Goal: Task Accomplishment & Management: Use online tool/utility

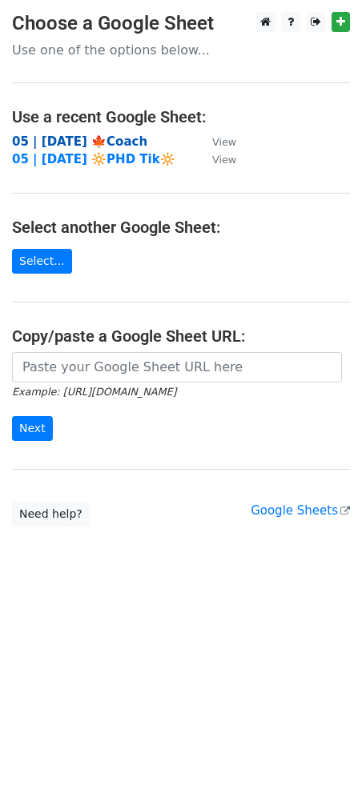
click at [94, 139] on strong "05 | [DATE] 🍁Coach" at bounding box center [79, 141] width 135 height 14
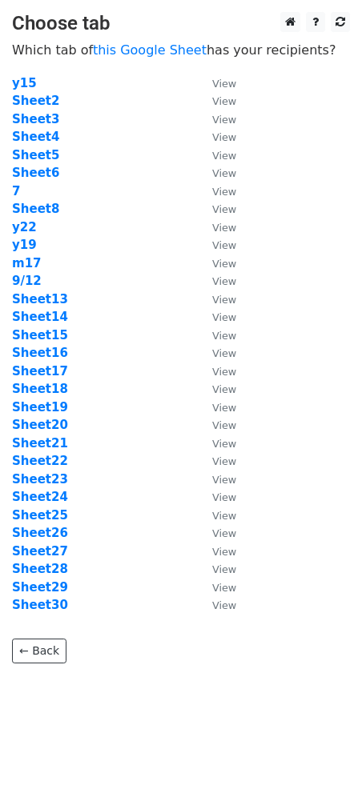
click at [50, 507] on td "Sheet25" at bounding box center [104, 516] width 184 height 18
click at [48, 518] on strong "Sheet25" at bounding box center [40, 515] width 56 height 14
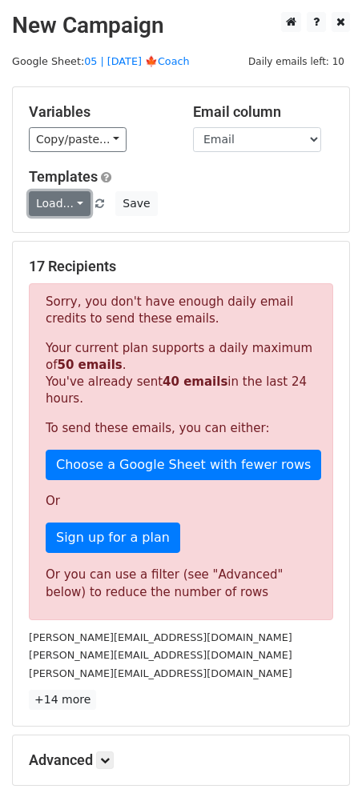
click at [68, 202] on link "Load..." at bounding box center [60, 203] width 62 height 25
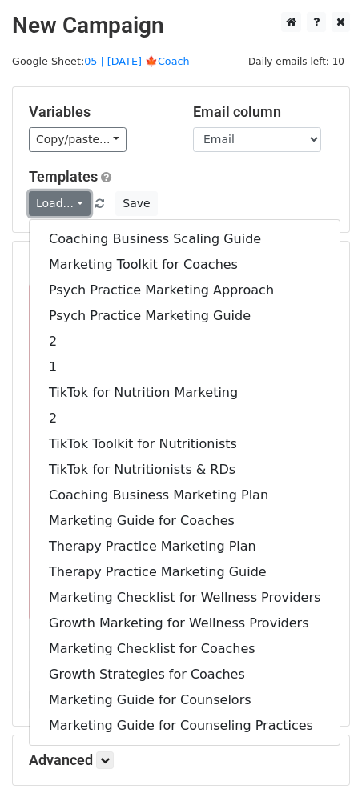
click at [68, 202] on link "Load..." at bounding box center [60, 203] width 62 height 25
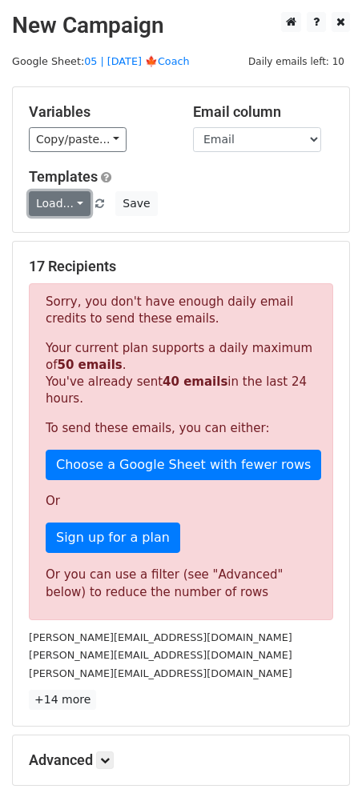
click at [68, 202] on link "Load..." at bounding box center [60, 203] width 62 height 25
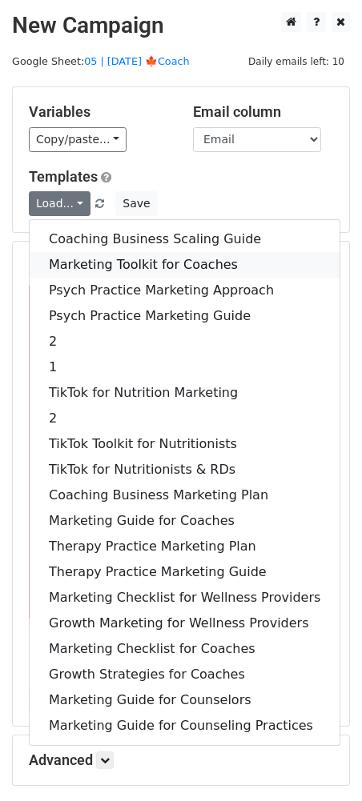
click at [119, 265] on link "Marketing Toolkit for Coaches" at bounding box center [185, 265] width 310 height 26
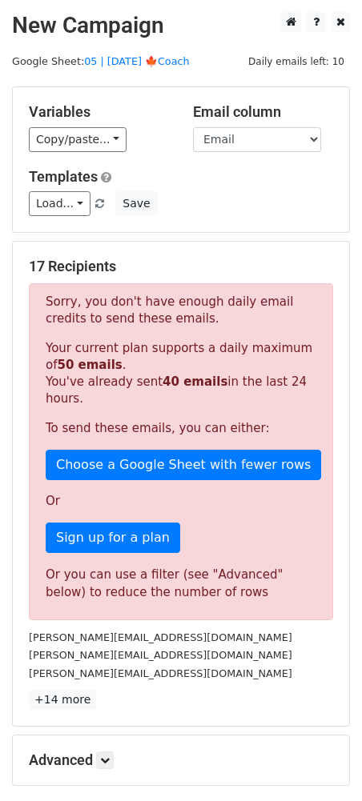
scroll to position [166, 0]
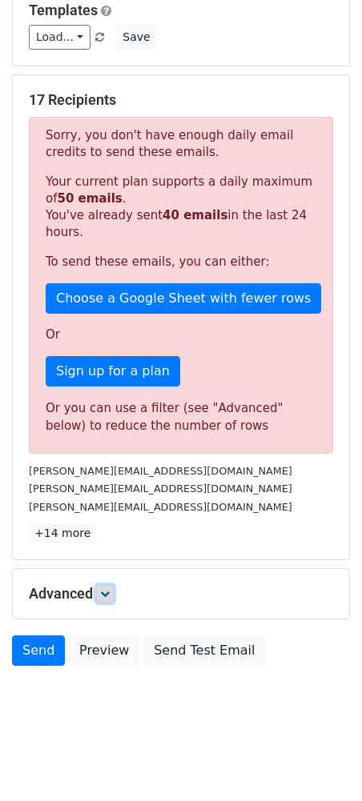
click at [108, 596] on icon at bounding box center [105, 594] width 10 height 10
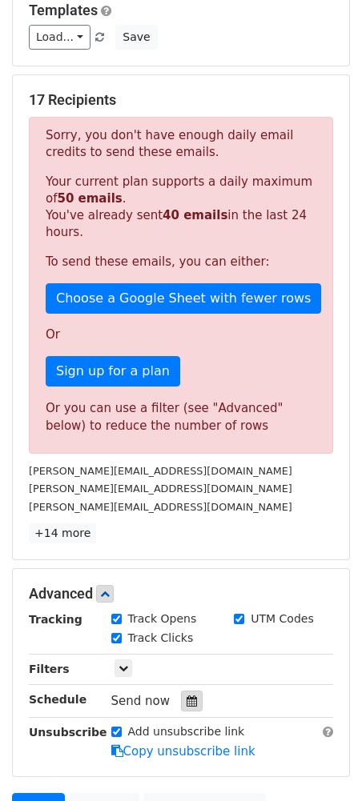
click at [187, 701] on icon at bounding box center [192, 701] width 10 height 11
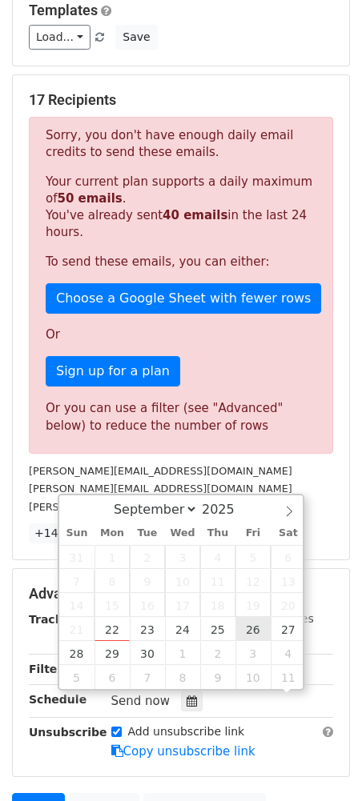
scroll to position [62, 0]
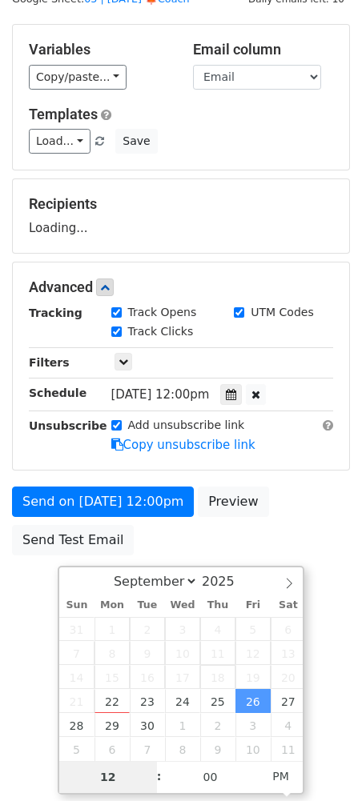
click at [217, 685] on span "18" at bounding box center [217, 677] width 35 height 24
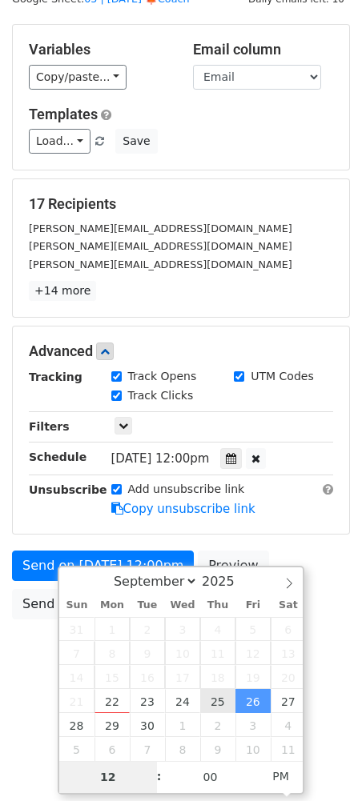
type input "2025-09-25 12:00"
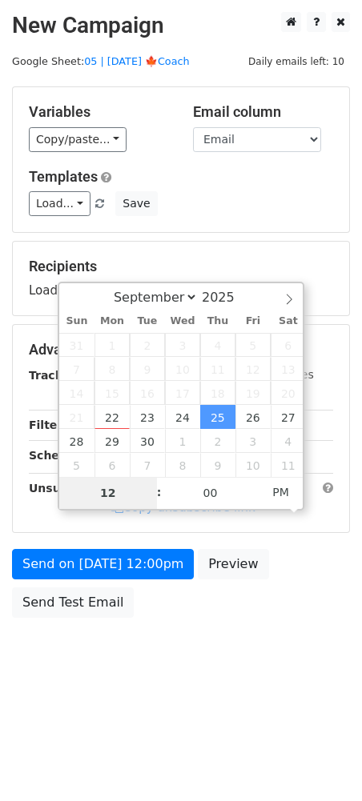
scroll to position [0, 0]
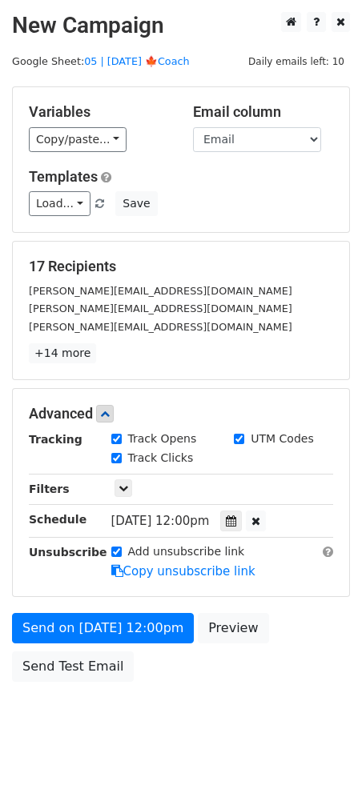
click at [203, 678] on div "Send on Sep 25 at 12:00pm Preview Send Test Email" at bounding box center [181, 651] width 362 height 77
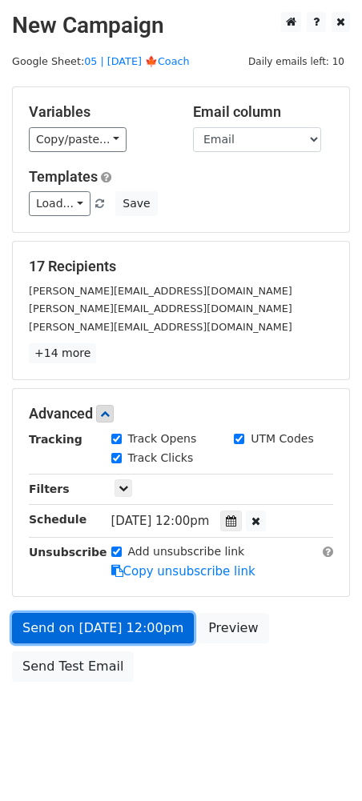
click at [135, 621] on link "Send on Sep 25 at 12:00pm" at bounding box center [103, 628] width 182 height 30
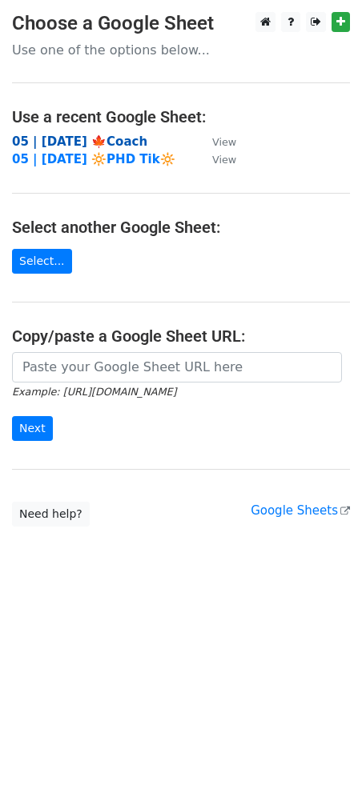
click at [87, 137] on strong "05 | [DATE] 🍁Coach" at bounding box center [79, 141] width 135 height 14
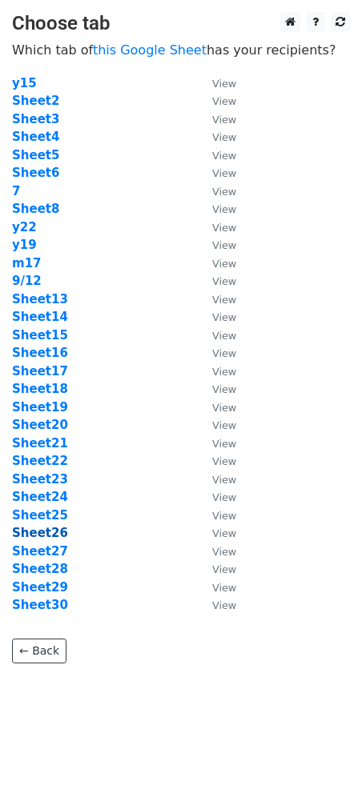
click at [48, 533] on strong "Sheet26" at bounding box center [40, 533] width 56 height 14
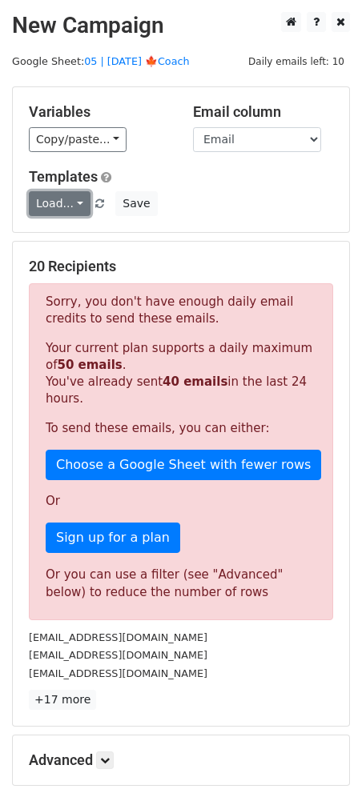
click at [59, 211] on link "Load..." at bounding box center [60, 203] width 62 height 25
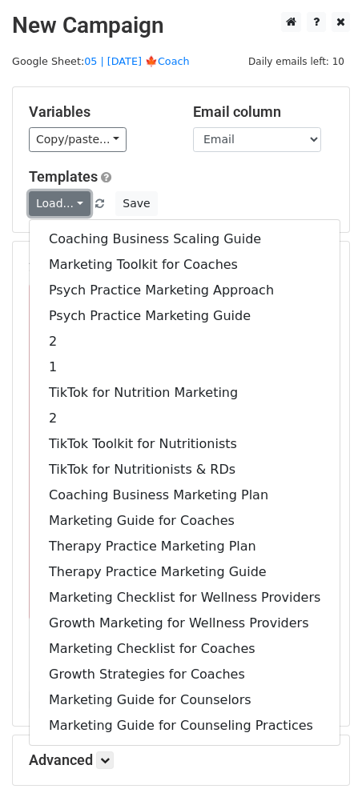
click at [59, 211] on link "Load..." at bounding box center [60, 203] width 62 height 25
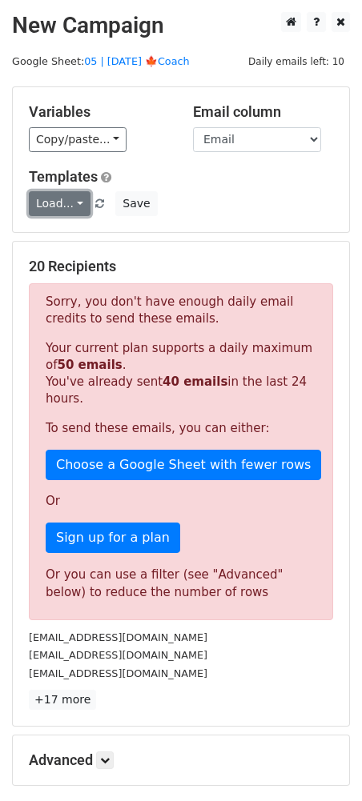
click at [59, 211] on link "Load..." at bounding box center [60, 203] width 62 height 25
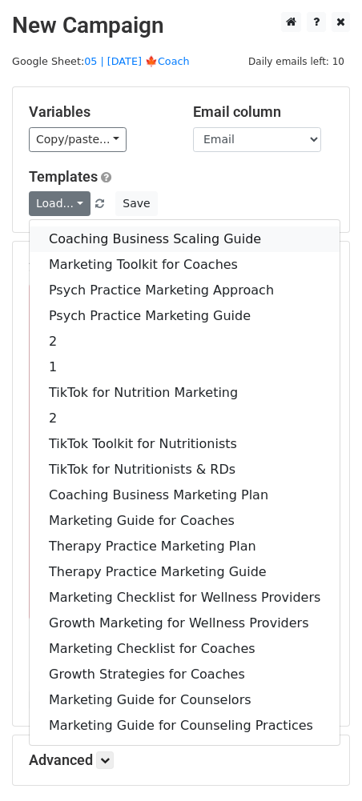
click at [81, 228] on link "Coaching Business Scaling Guide" at bounding box center [185, 240] width 310 height 26
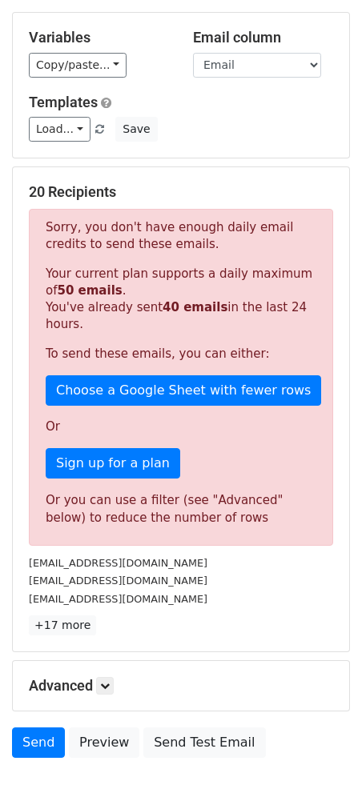
scroll to position [167, 0]
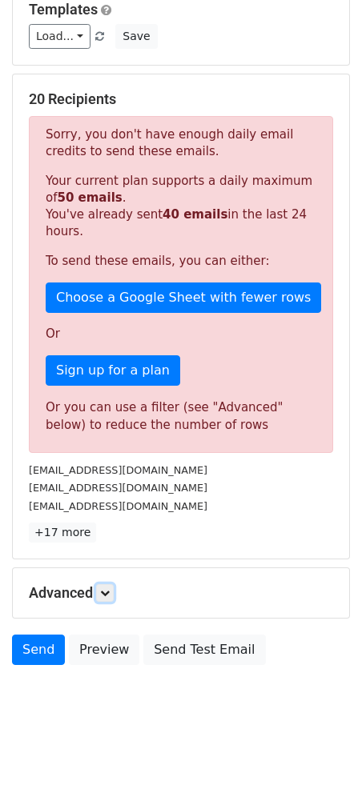
drag, startPoint x: 113, startPoint y: 592, endPoint x: 137, endPoint y: 609, distance: 29.8
click at [110, 592] on icon at bounding box center [105, 593] width 10 height 10
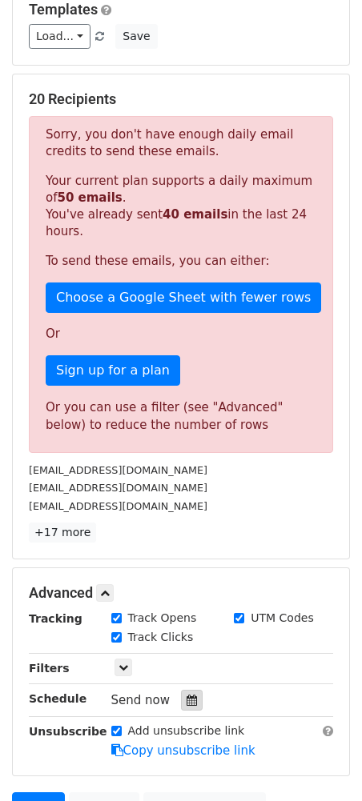
click at [187, 698] on icon at bounding box center [192, 700] width 10 height 11
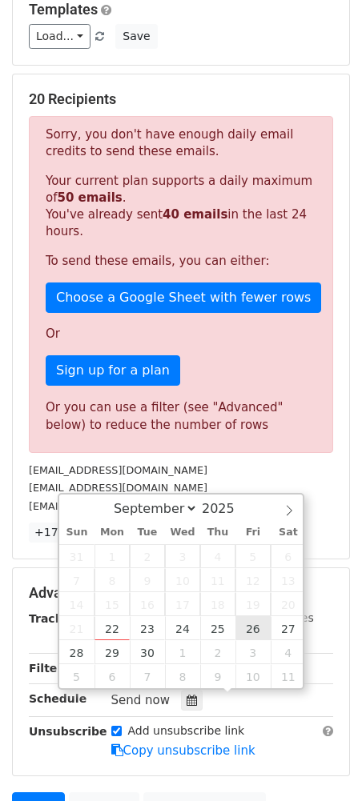
type input "2025-09-26 12:00"
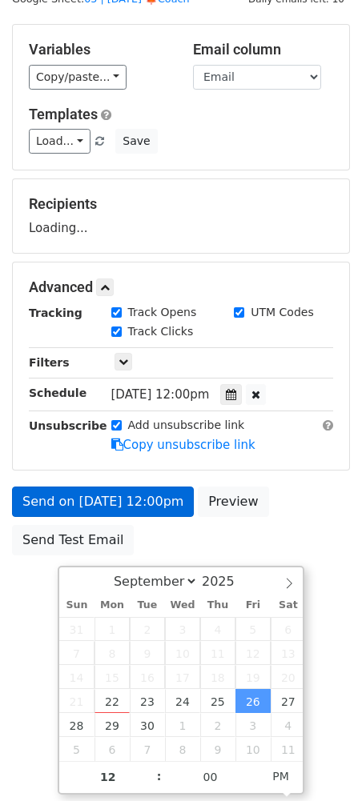
scroll to position [0, 0]
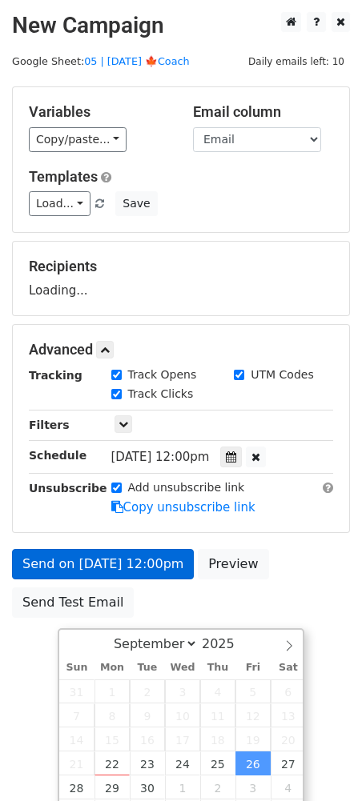
click at [14, 621] on body "New Campaign Daily emails left: 10 Google Sheet: 05 | SEP 12 '25 🍁Coach Variabl…" at bounding box center [181, 351] width 362 height 678
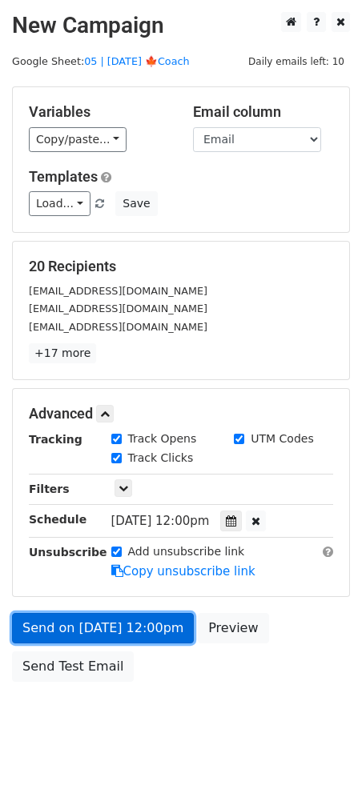
click at [93, 625] on link "Send on Sep 26 at 12:00pm" at bounding box center [103, 628] width 182 height 30
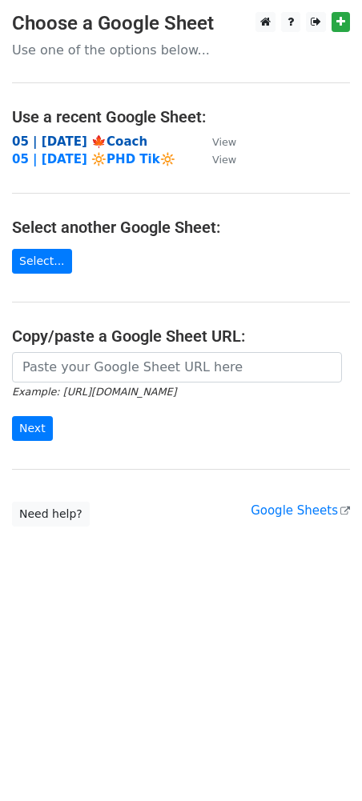
click at [122, 140] on strong "05 | [DATE] 🍁Coach" at bounding box center [79, 141] width 135 height 14
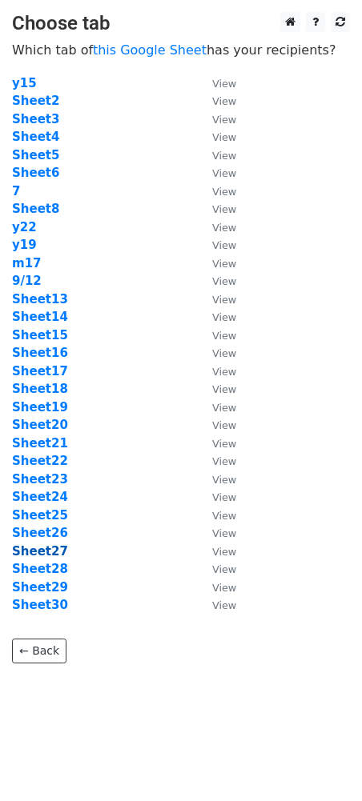
click at [55, 554] on strong "Sheet27" at bounding box center [40, 551] width 56 height 14
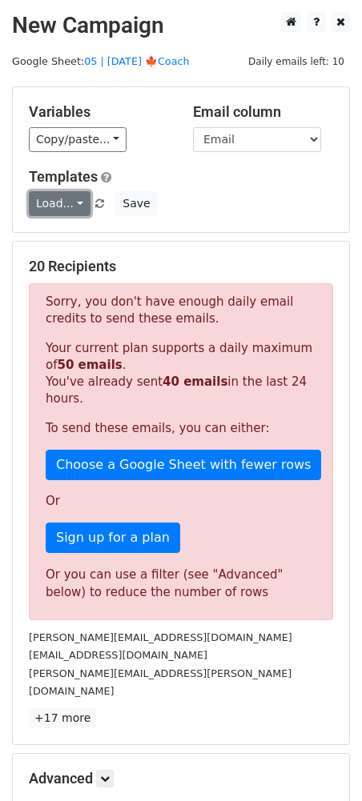
click at [66, 202] on link "Load..." at bounding box center [60, 203] width 62 height 25
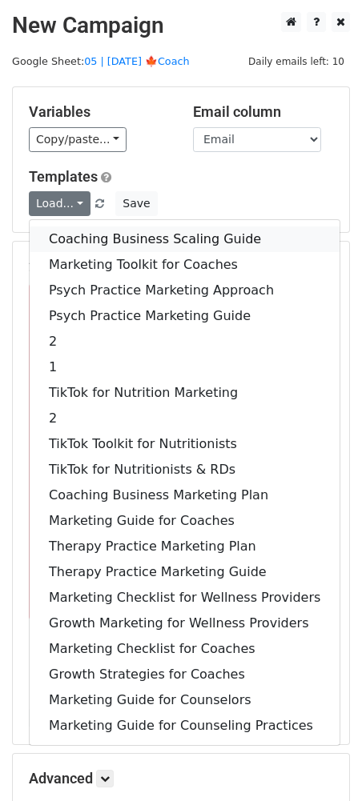
click at [121, 228] on link "Coaching Business Scaling Guide" at bounding box center [185, 240] width 310 height 26
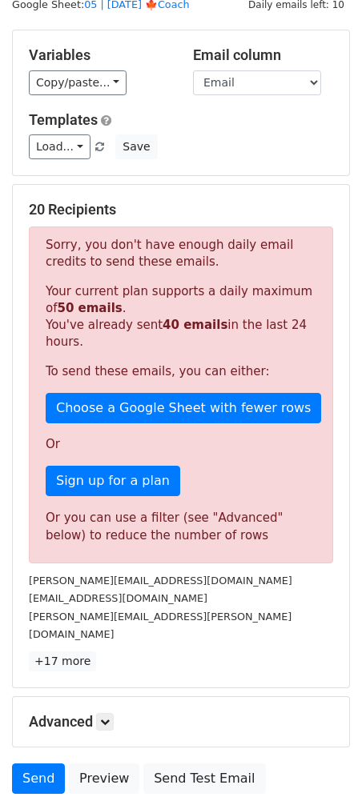
scroll to position [167, 0]
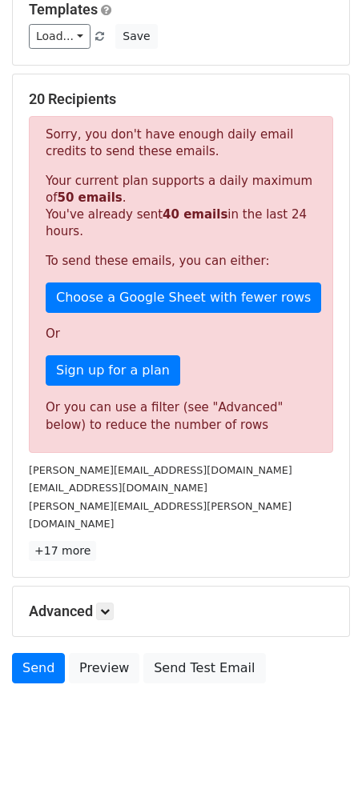
click at [110, 614] on div "Advanced Tracking Track Opens UTM Codes Track Clicks Filters Only include sprea…" at bounding box center [181, 612] width 336 height 50
click at [110, 603] on link at bounding box center [105, 612] width 18 height 18
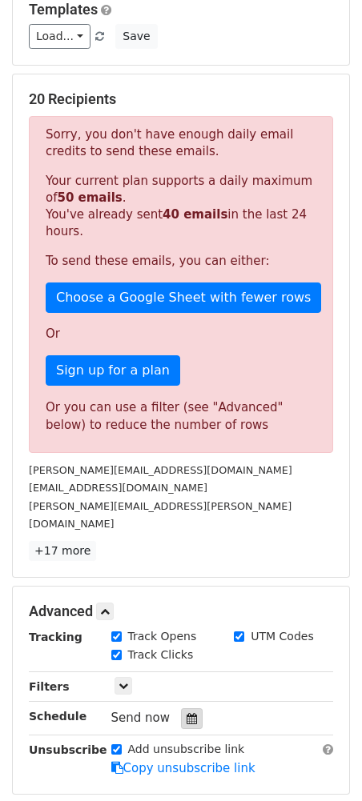
click at [195, 708] on div at bounding box center [192, 718] width 22 height 21
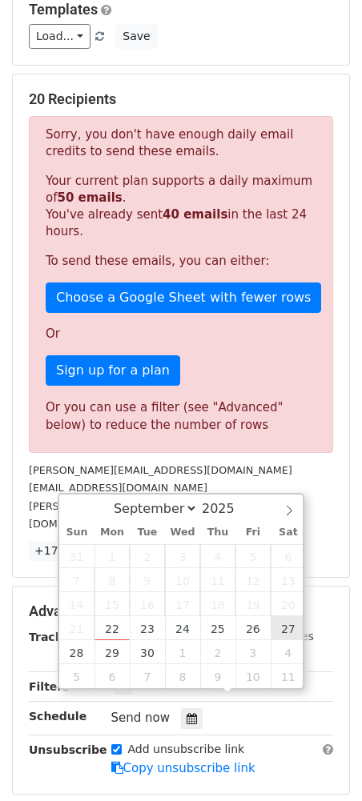
type input "2025-09-27 12:00"
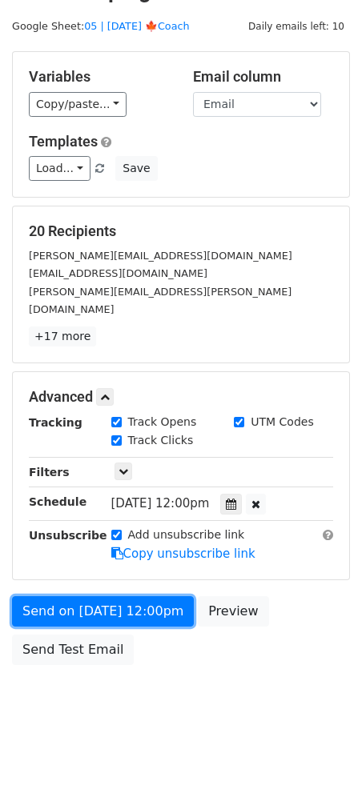
scroll to position [16, 0]
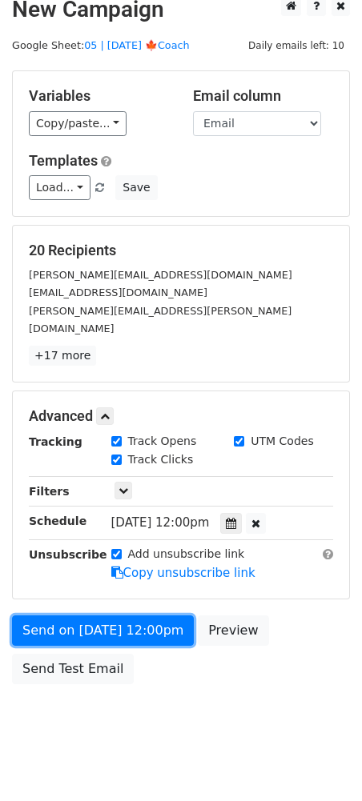
click at [50, 573] on form "Variables Copy/paste... {{Name}} {{Email}} Email column Name Email Templates Lo…" at bounding box center [181, 381] width 338 height 622
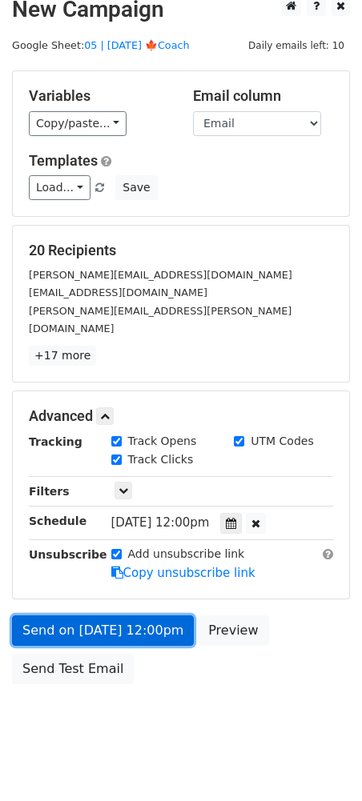
click at [50, 616] on link "Send on Sep 27 at 12:00pm" at bounding box center [103, 631] width 182 height 30
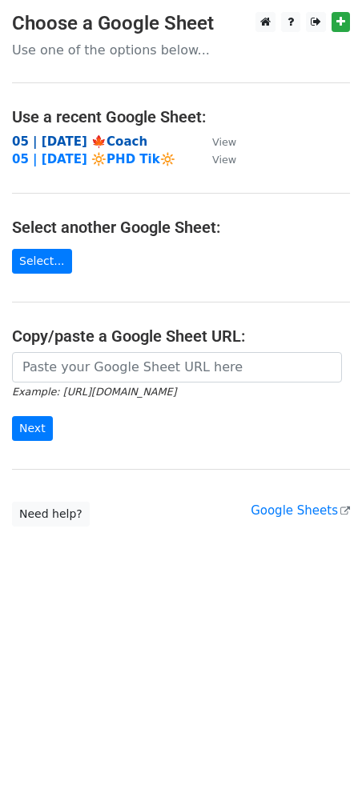
click at [118, 141] on strong "05 | [DATE] 🍁Coach" at bounding box center [79, 141] width 135 height 14
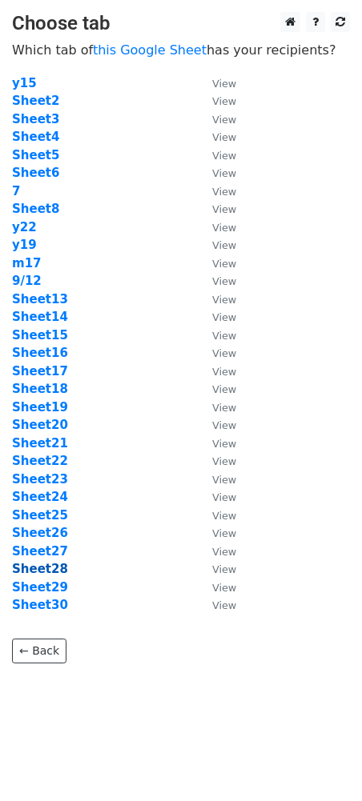
click at [44, 572] on strong "Sheet28" at bounding box center [40, 569] width 56 height 14
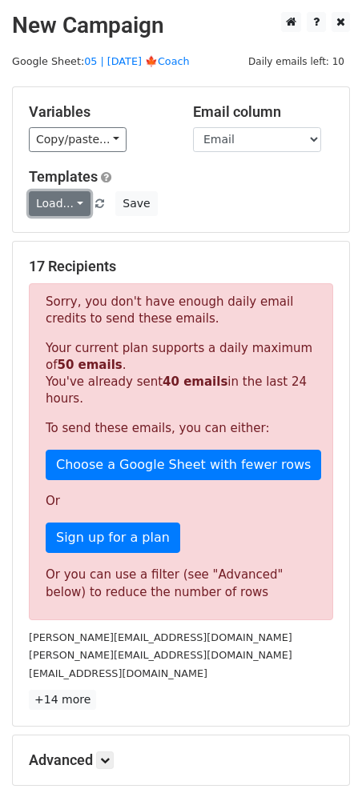
click at [72, 208] on link "Load..." at bounding box center [60, 203] width 62 height 25
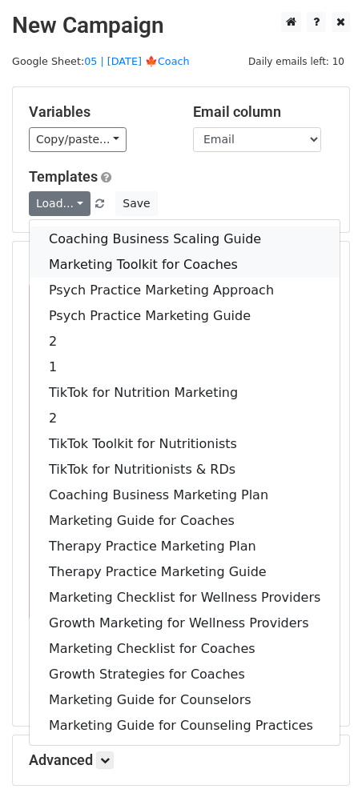
click at [78, 251] on div "Coaching Business Scaling Guide Marketing Toolkit for Coaches Psych Practice Ma…" at bounding box center [184, 482] width 311 height 527
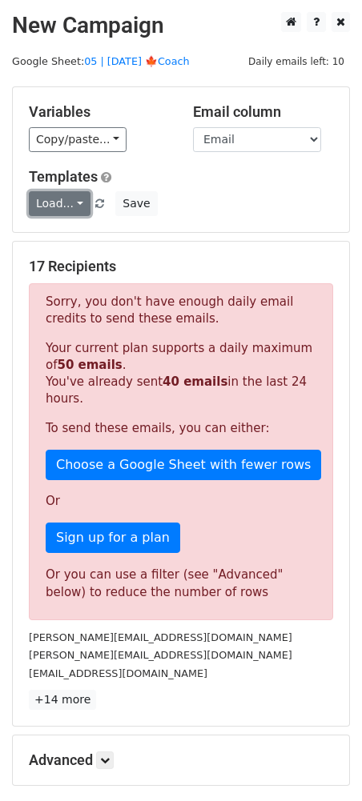
click at [65, 207] on link "Load..." at bounding box center [60, 203] width 62 height 25
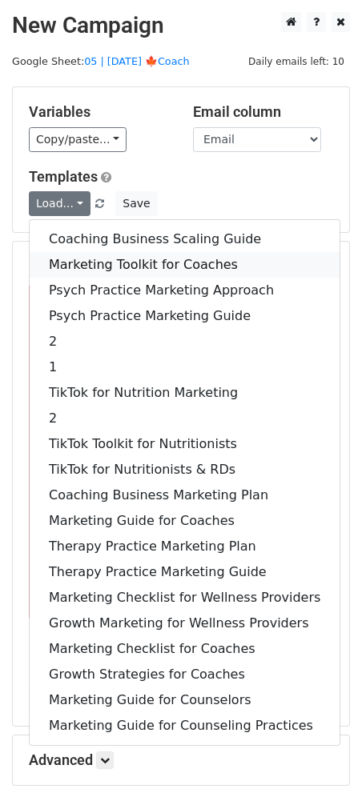
click at [74, 274] on link "Marketing Toolkit for Coaches" at bounding box center [185, 265] width 310 height 26
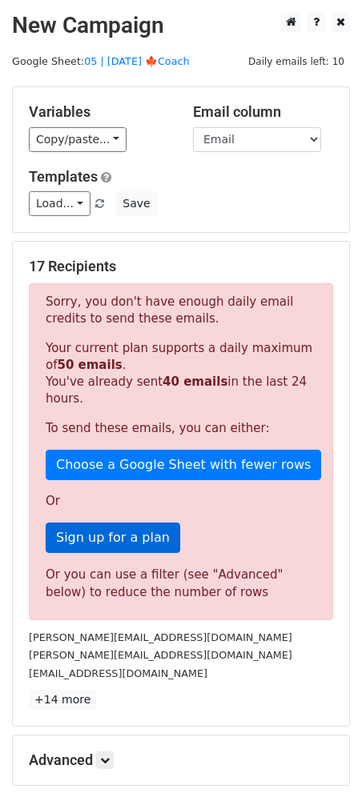
scroll to position [167, 0]
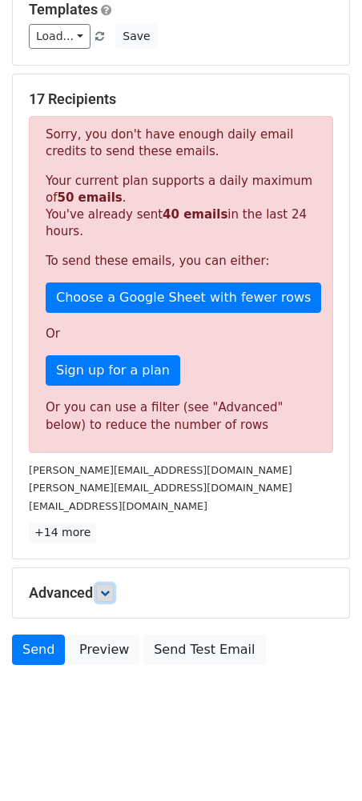
click at [106, 594] on icon at bounding box center [105, 593] width 10 height 10
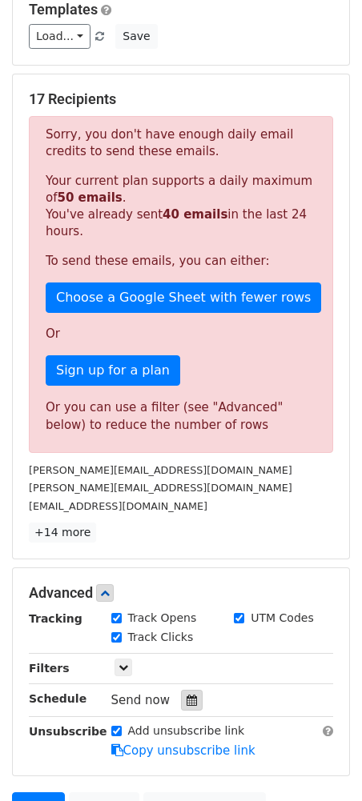
click at [187, 700] on icon at bounding box center [192, 700] width 10 height 11
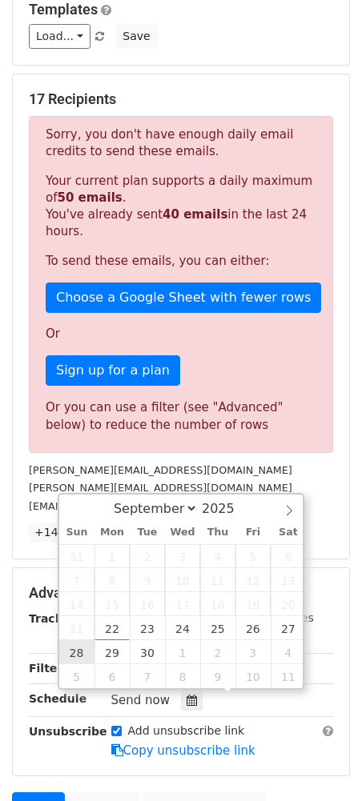
type input "[DATE] 12:00"
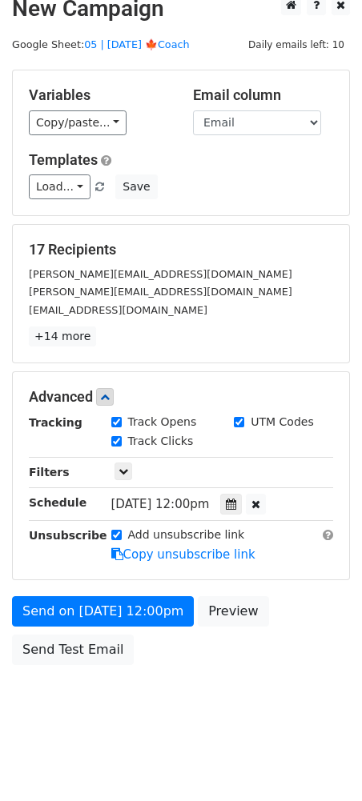
scroll to position [16, 0]
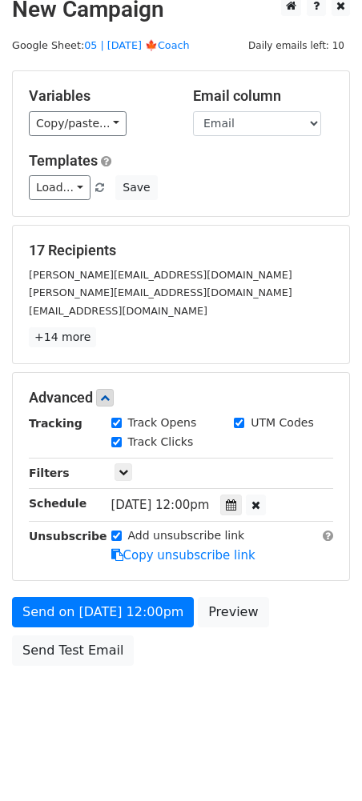
click at [10, 684] on body "New Campaign Daily emails left: 10 Google Sheet: 05 | [DATE] 🍁Coach Variables C…" at bounding box center [181, 367] width 362 height 742
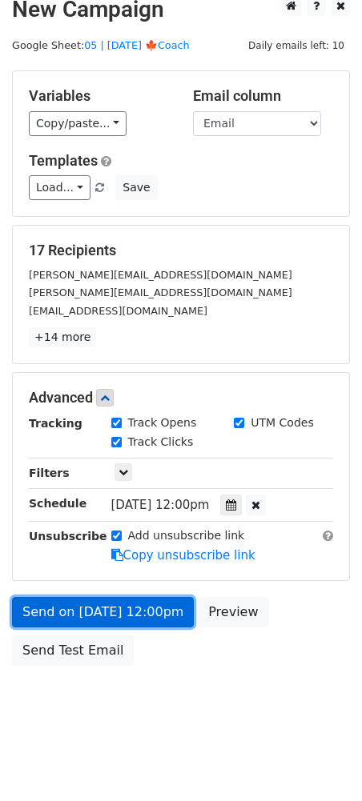
click at [61, 621] on link "Send on [DATE] 12:00pm" at bounding box center [103, 612] width 182 height 30
